Goal: Task Accomplishment & Management: Use online tool/utility

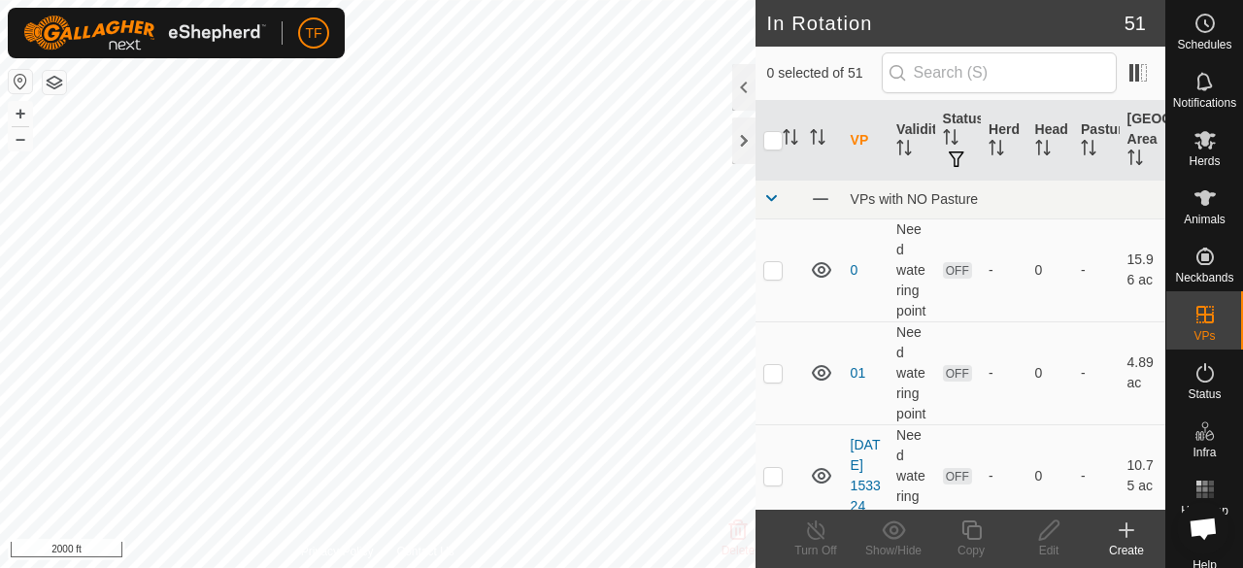
checkbox input "true"
click at [776, 145] on input "checkbox" at bounding box center [772, 140] width 19 height 19
checkbox input "true"
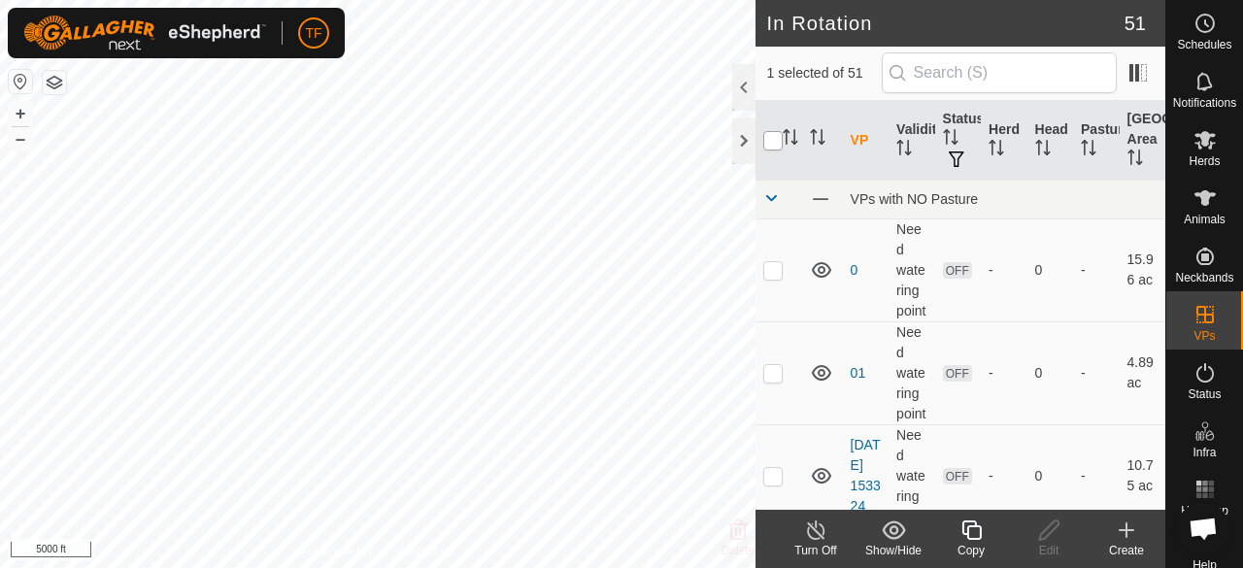
checkbox input "true"
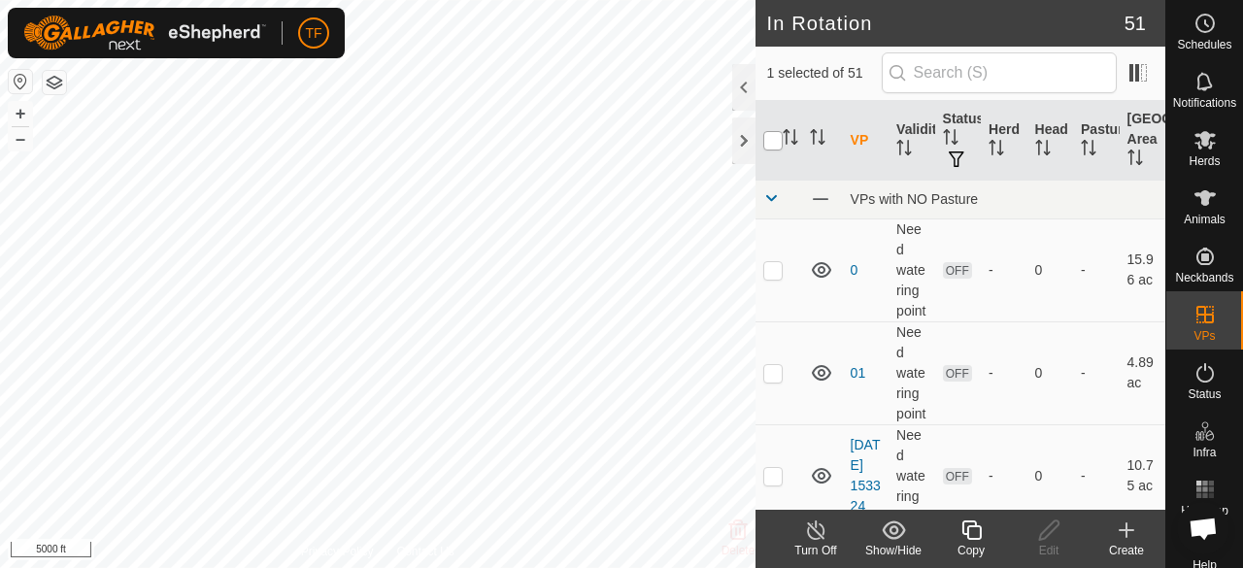
checkbox input "true"
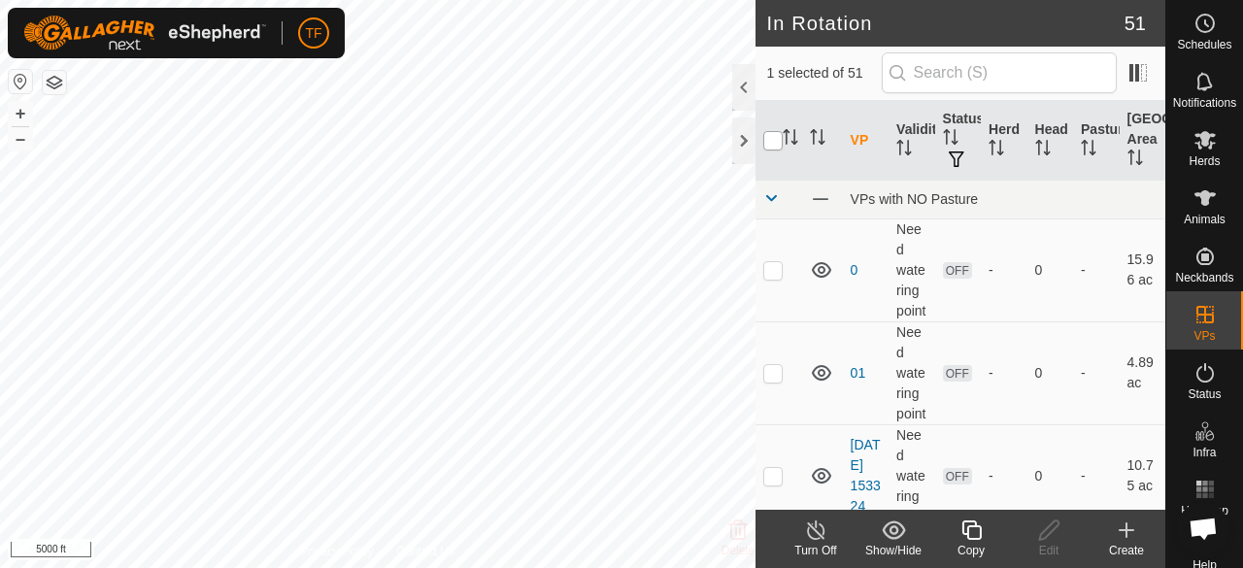
checkbox input "true"
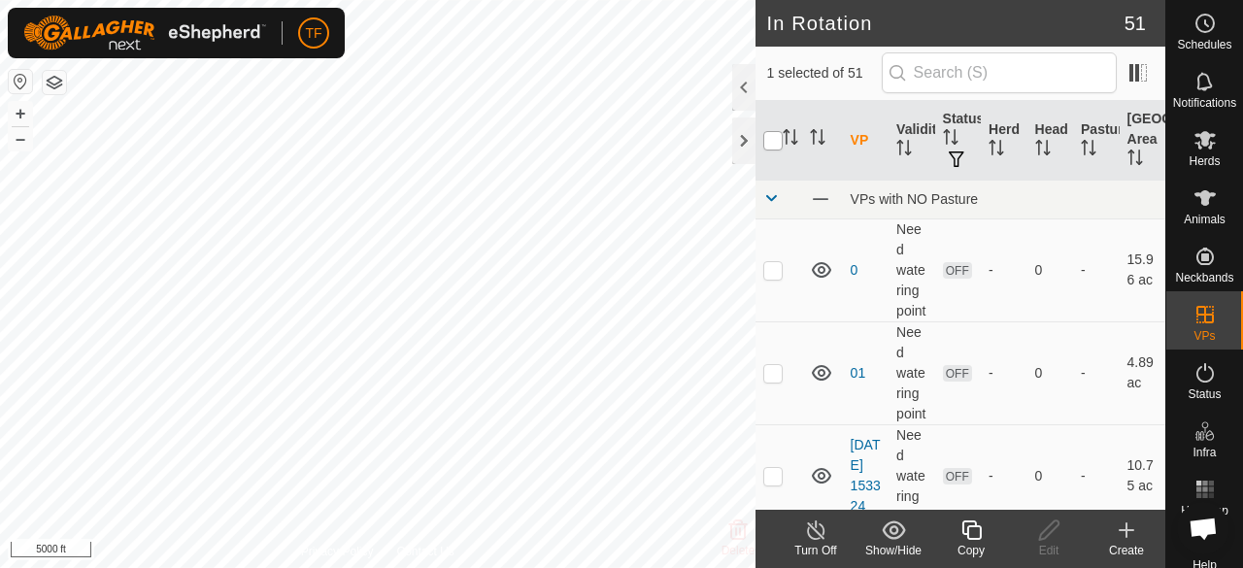
checkbox input "true"
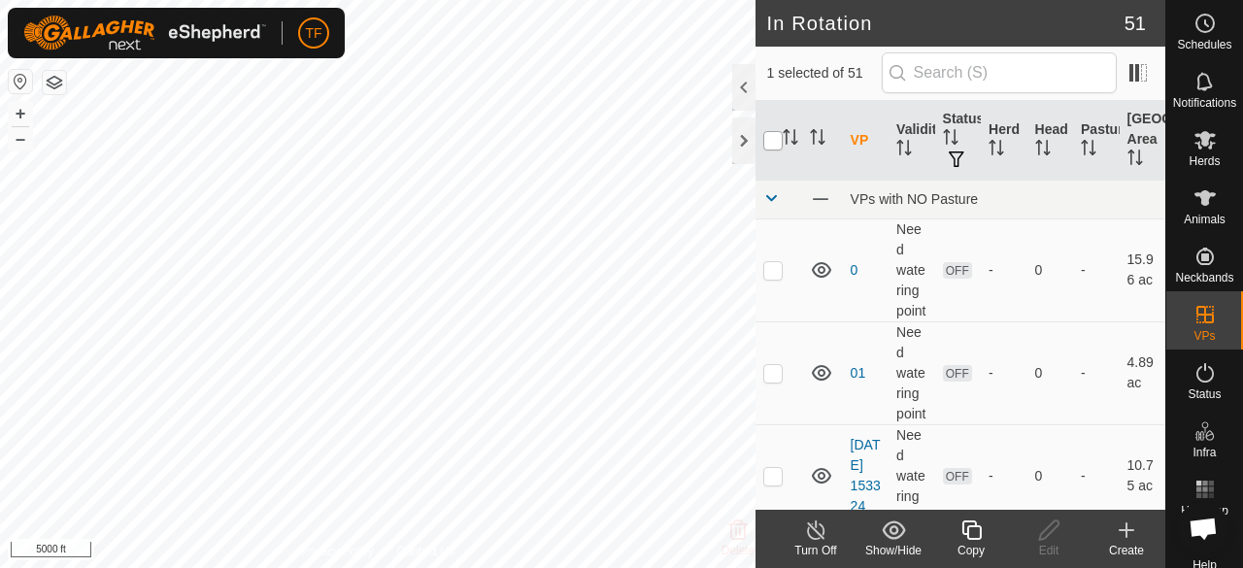
checkbox input "true"
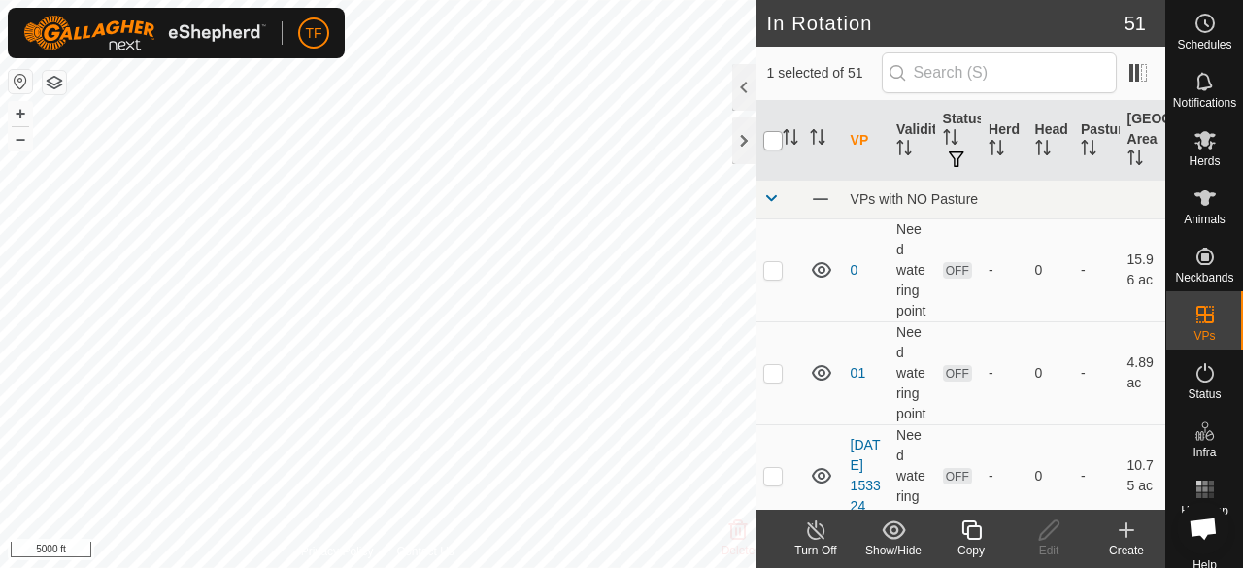
checkbox input "true"
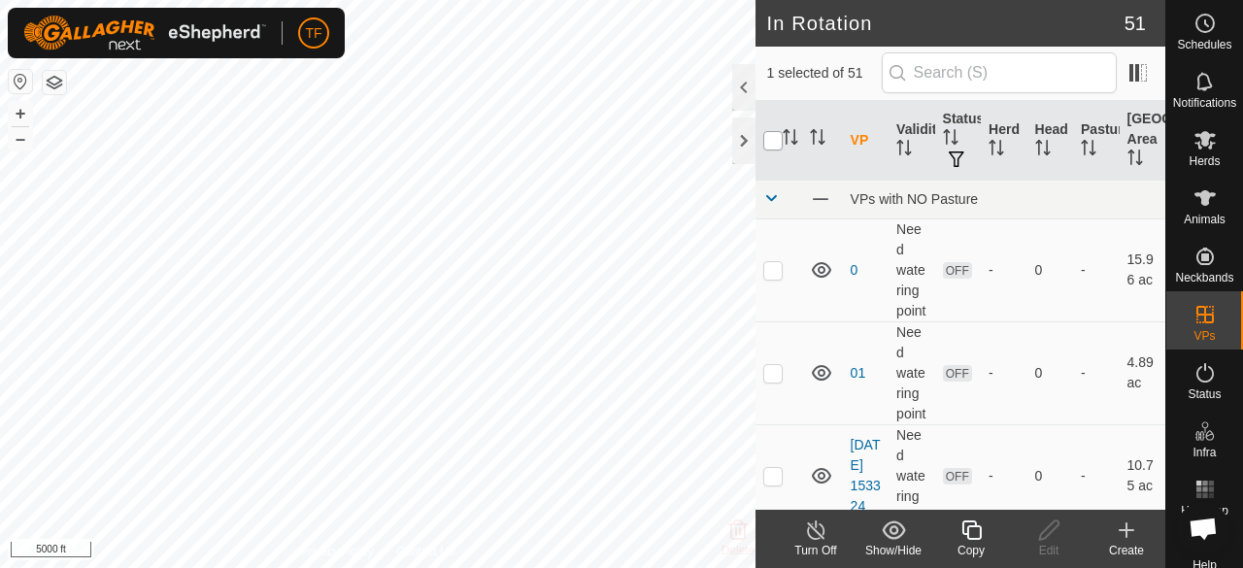
checkbox input "true"
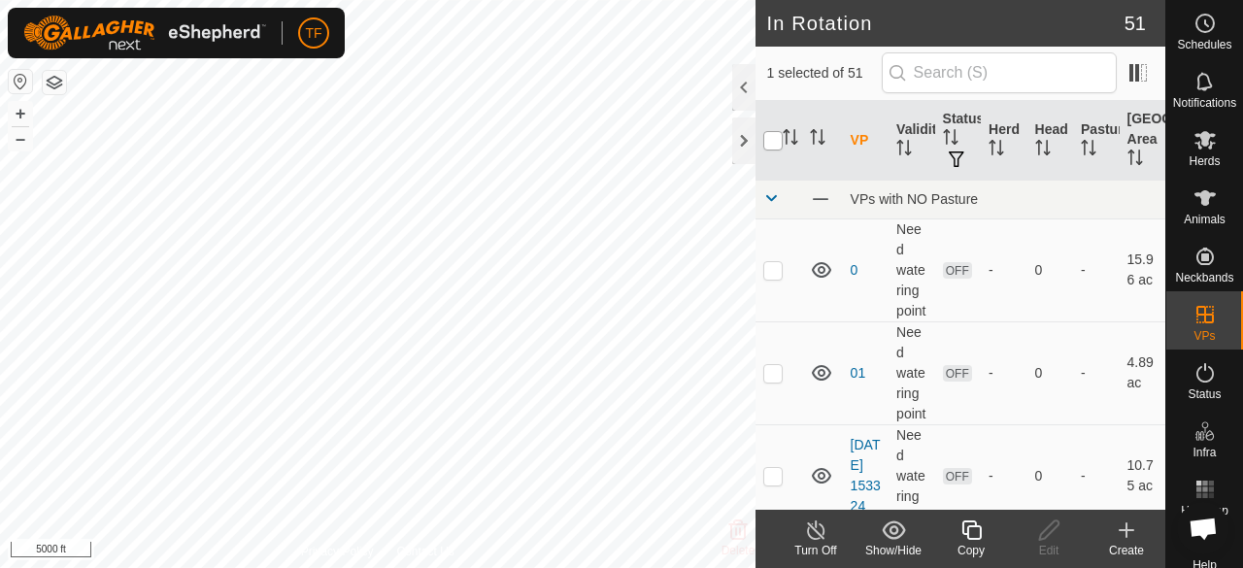
checkbox input "true"
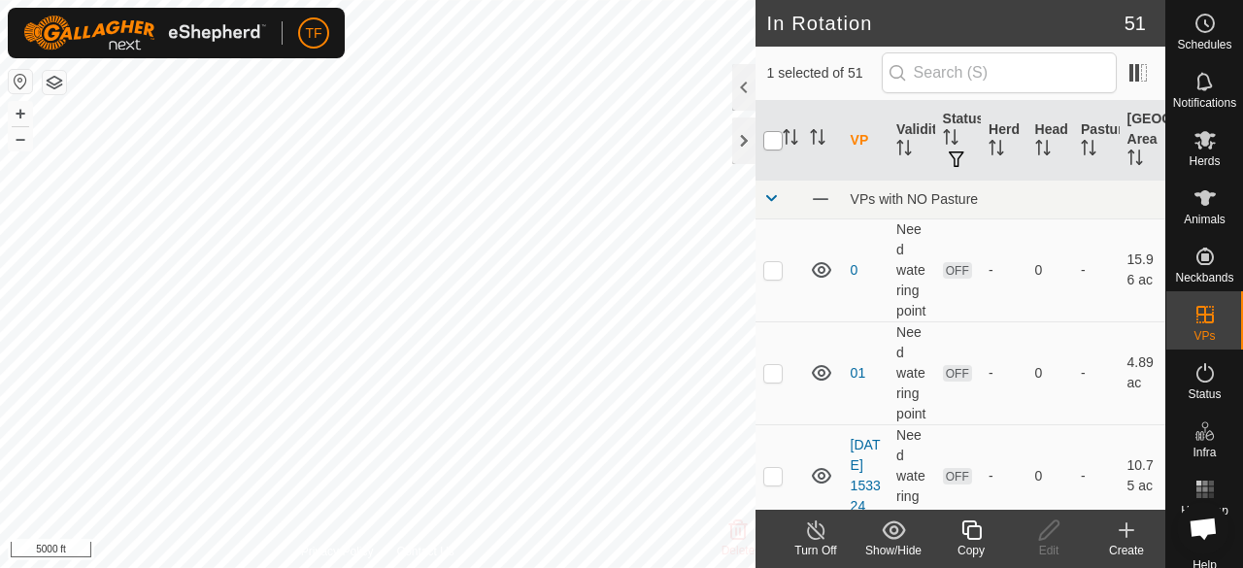
checkbox input "true"
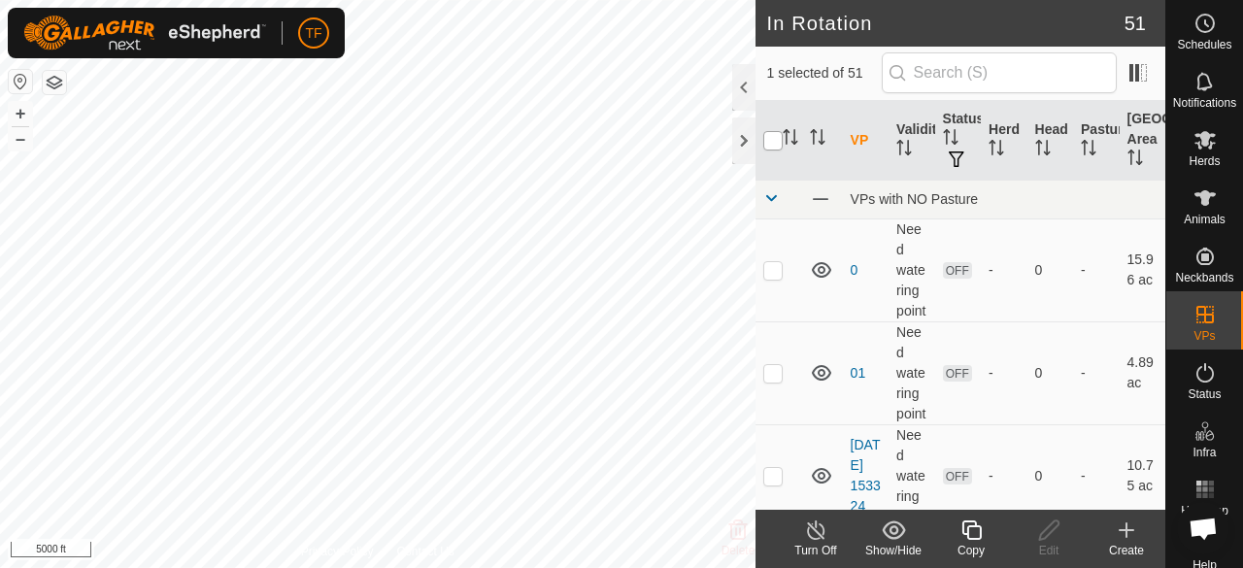
checkbox input "true"
click at [776, 139] on input "checkbox" at bounding box center [772, 140] width 19 height 19
checkbox input "false"
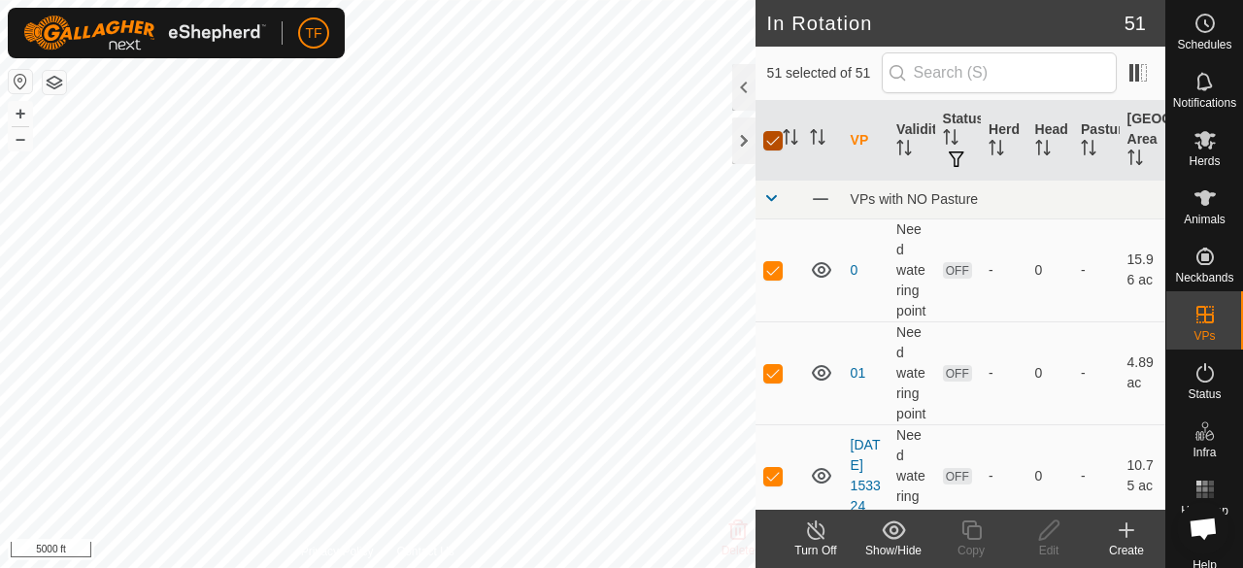
checkbox input "false"
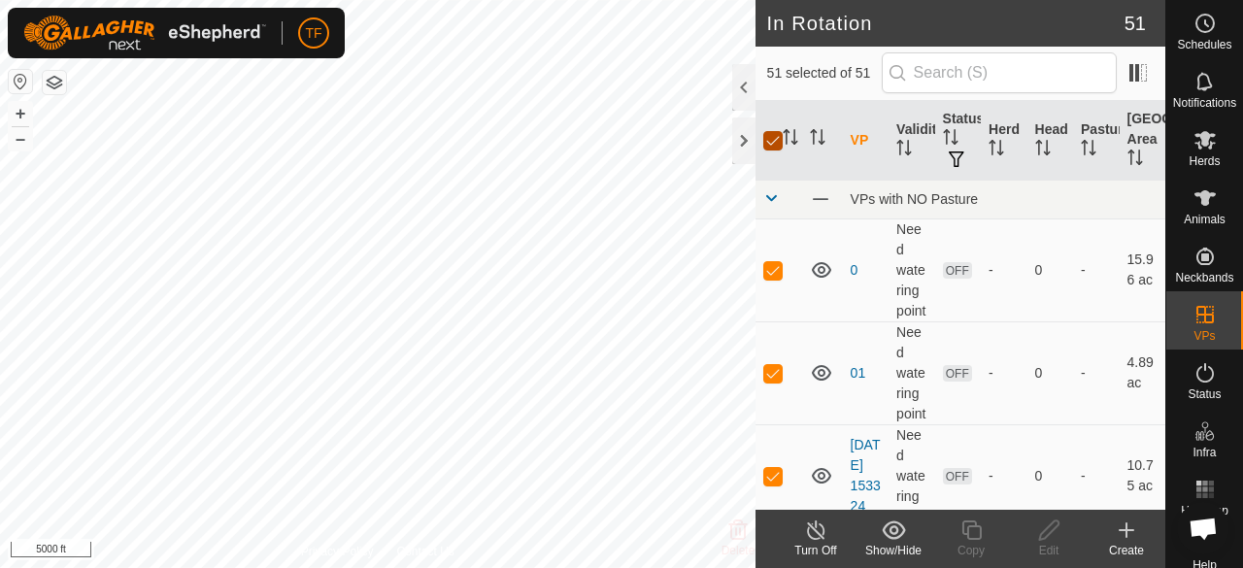
checkbox input "false"
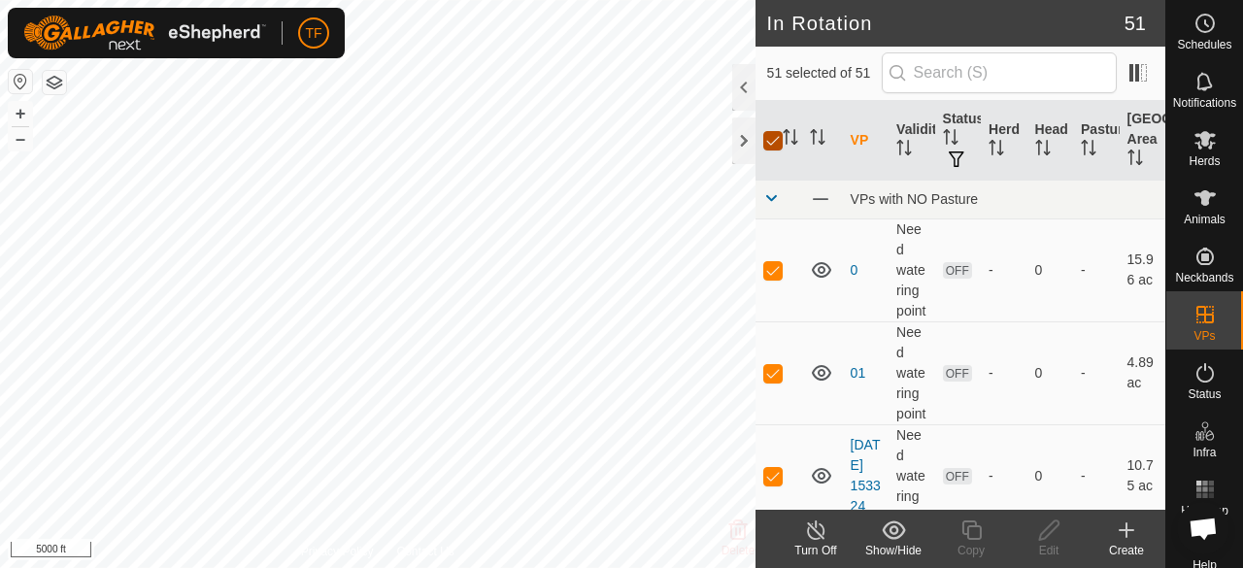
checkbox input "false"
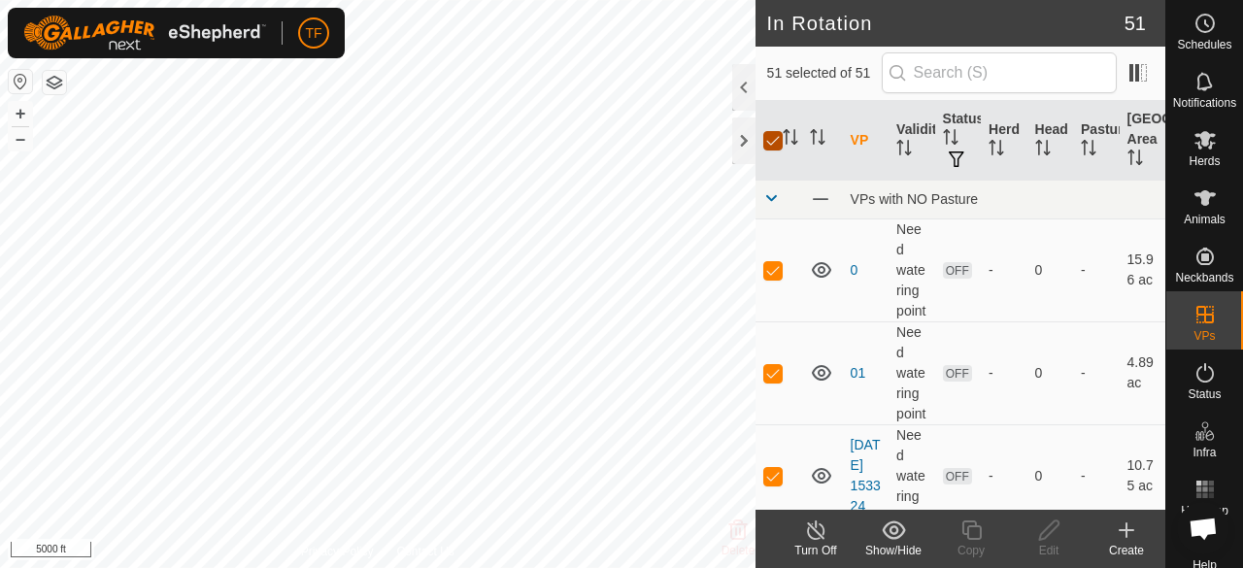
checkbox input "false"
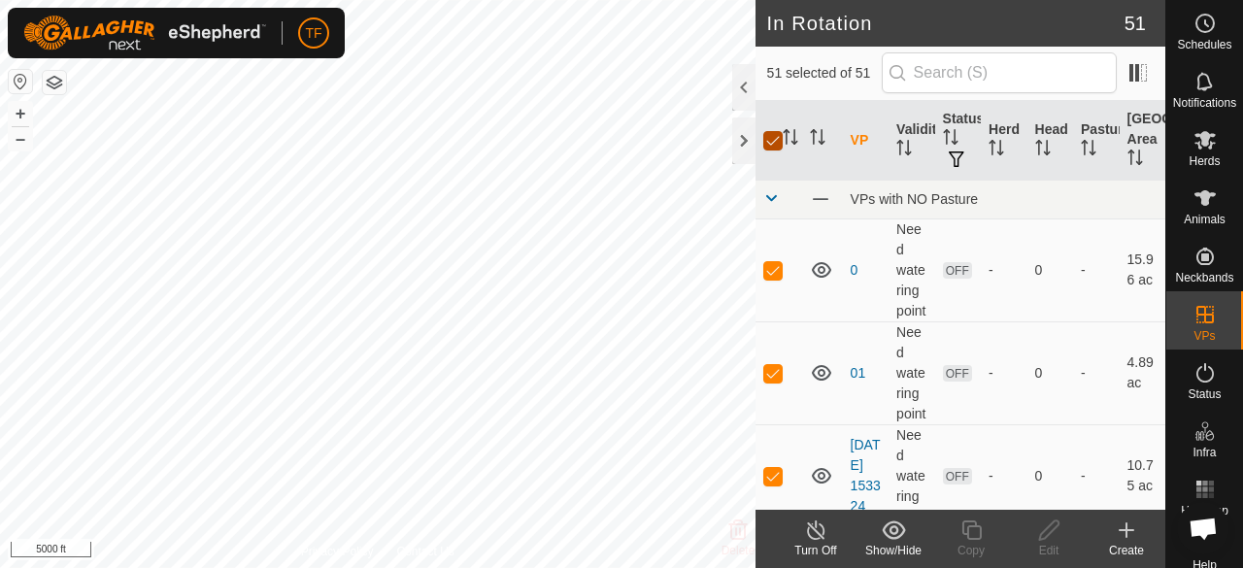
checkbox input "false"
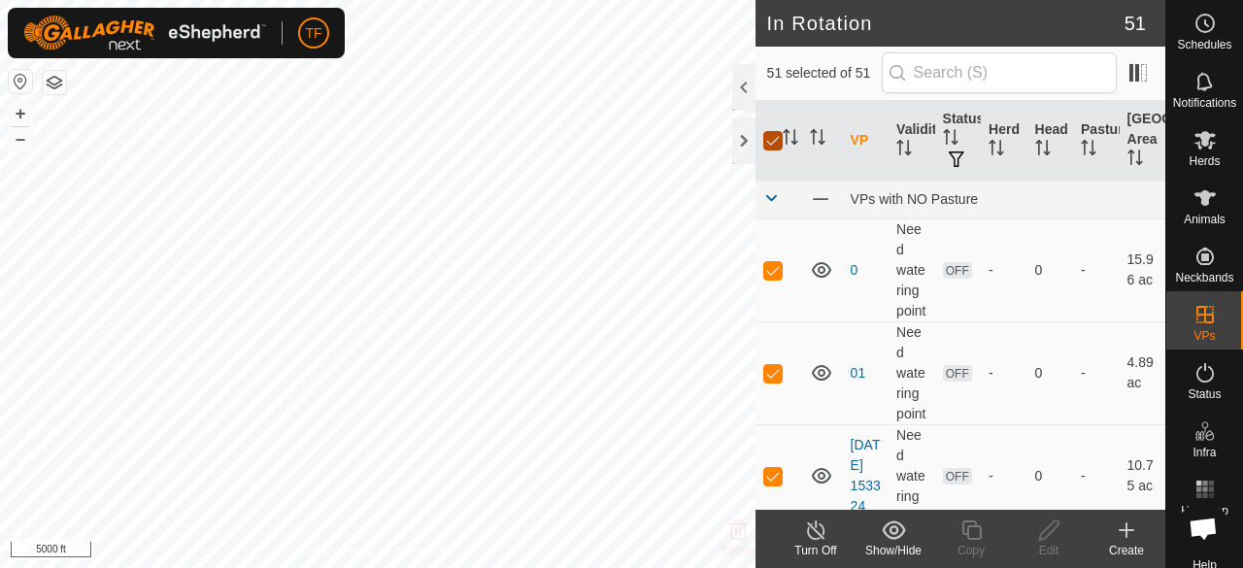
checkbox input "false"
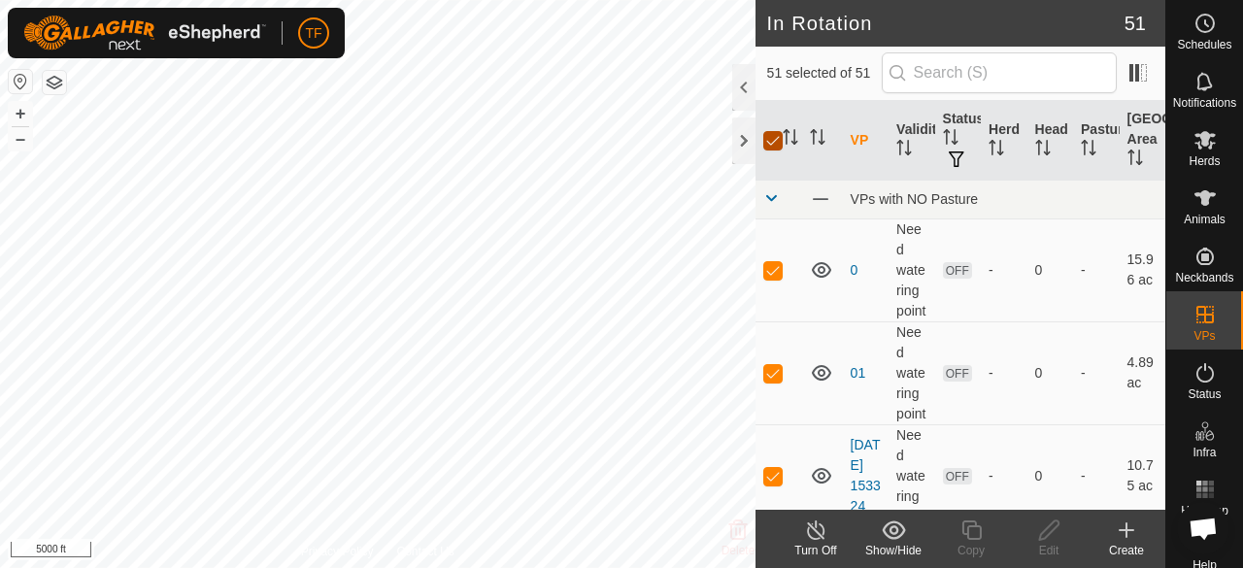
checkbox input "false"
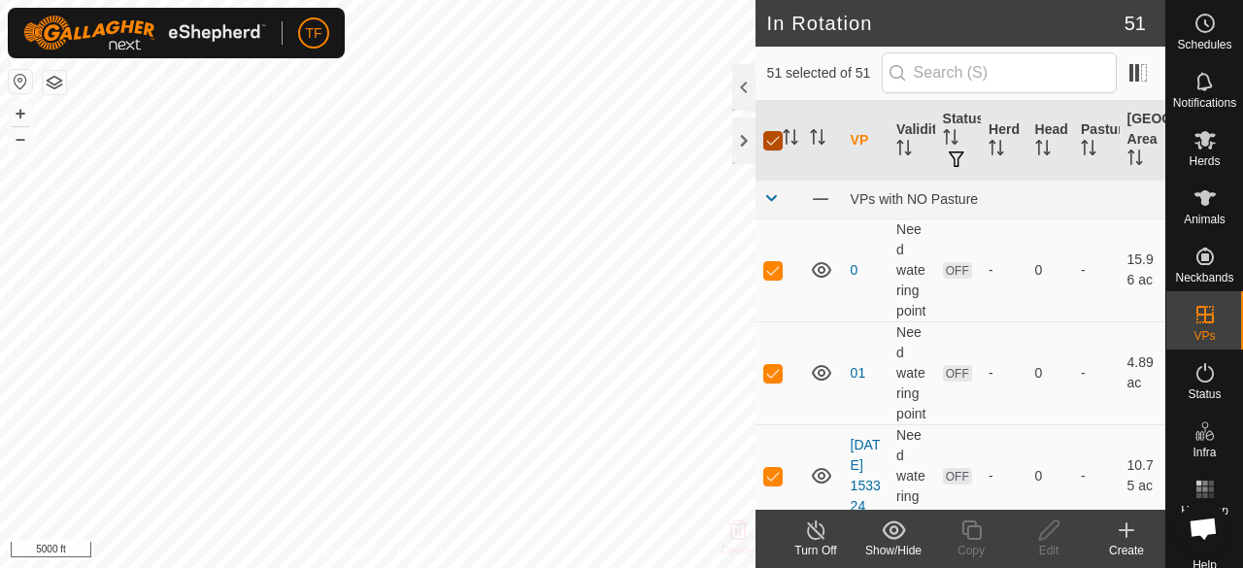
checkbox input "false"
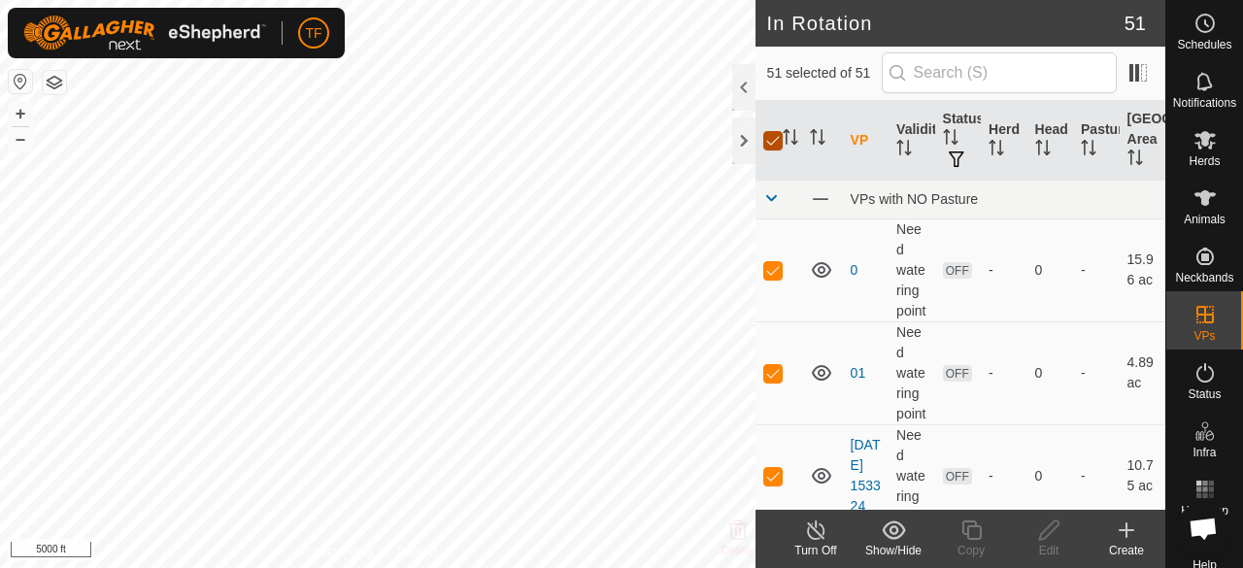
checkbox input "false"
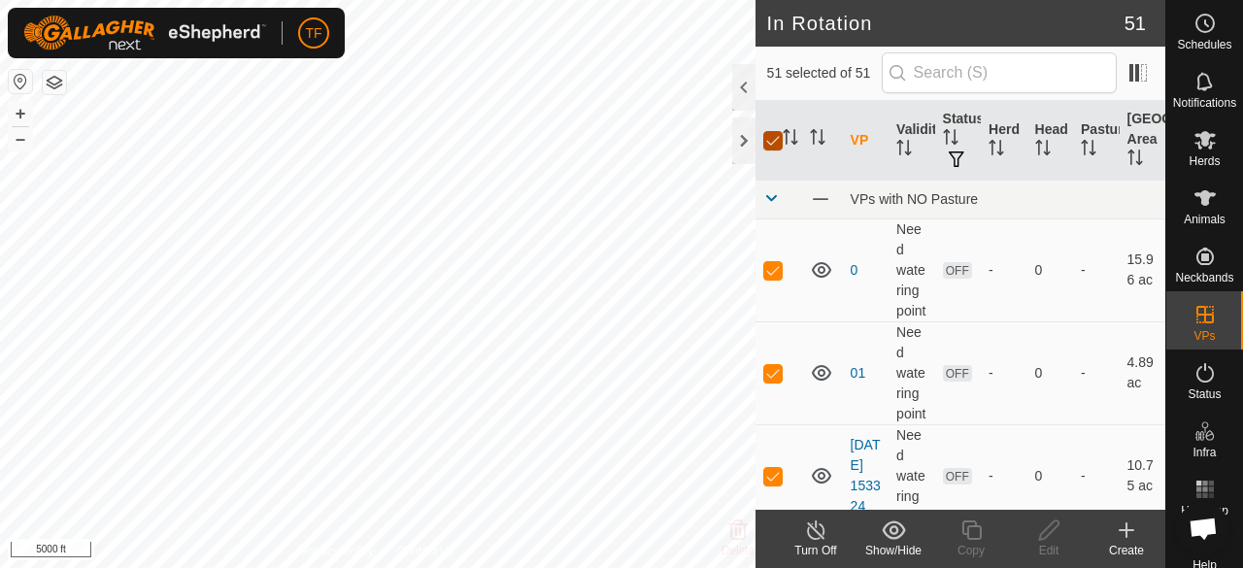
checkbox input "false"
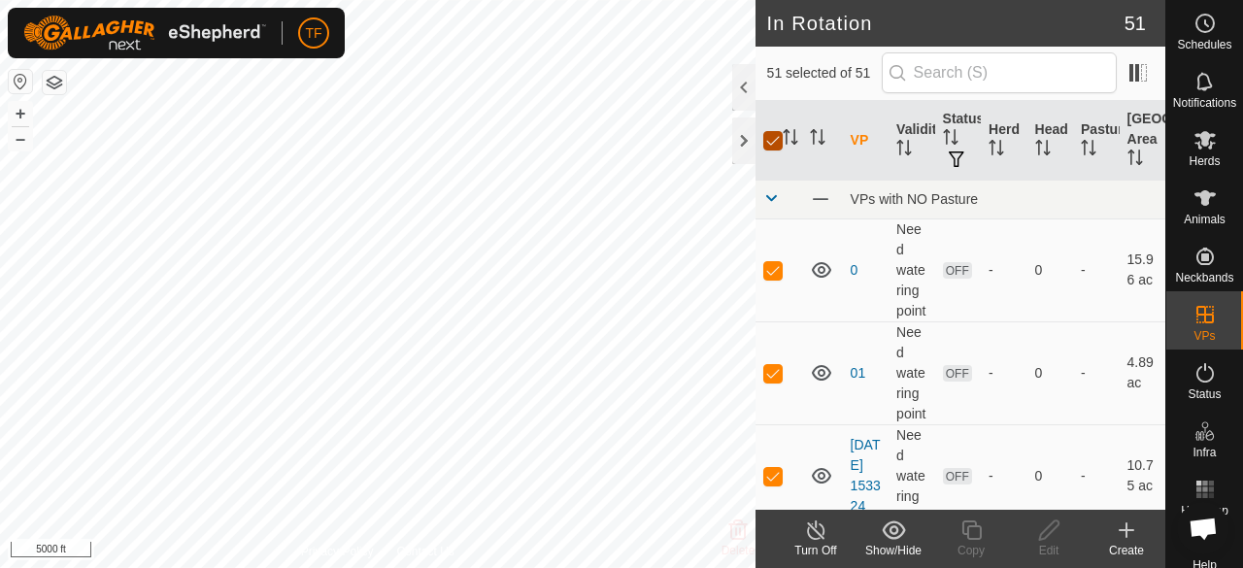
checkbox input "false"
checkbox input "true"
click at [790, 135] on icon "Activate to sort" at bounding box center [791, 137] width 16 height 16
